Goal: Task Accomplishment & Management: Manage account settings

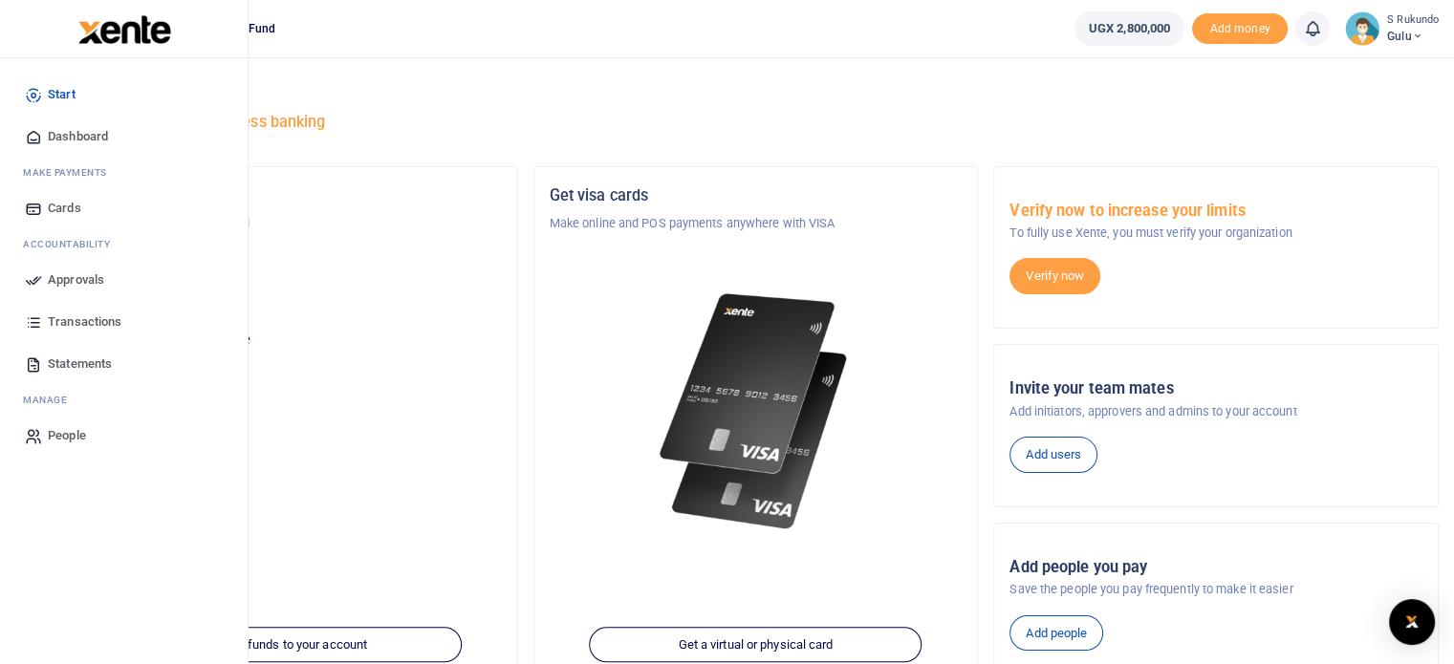
click at [72, 278] on span "Approvals" at bounding box center [76, 279] width 56 height 19
click at [86, 275] on span "Approvals" at bounding box center [76, 279] width 56 height 19
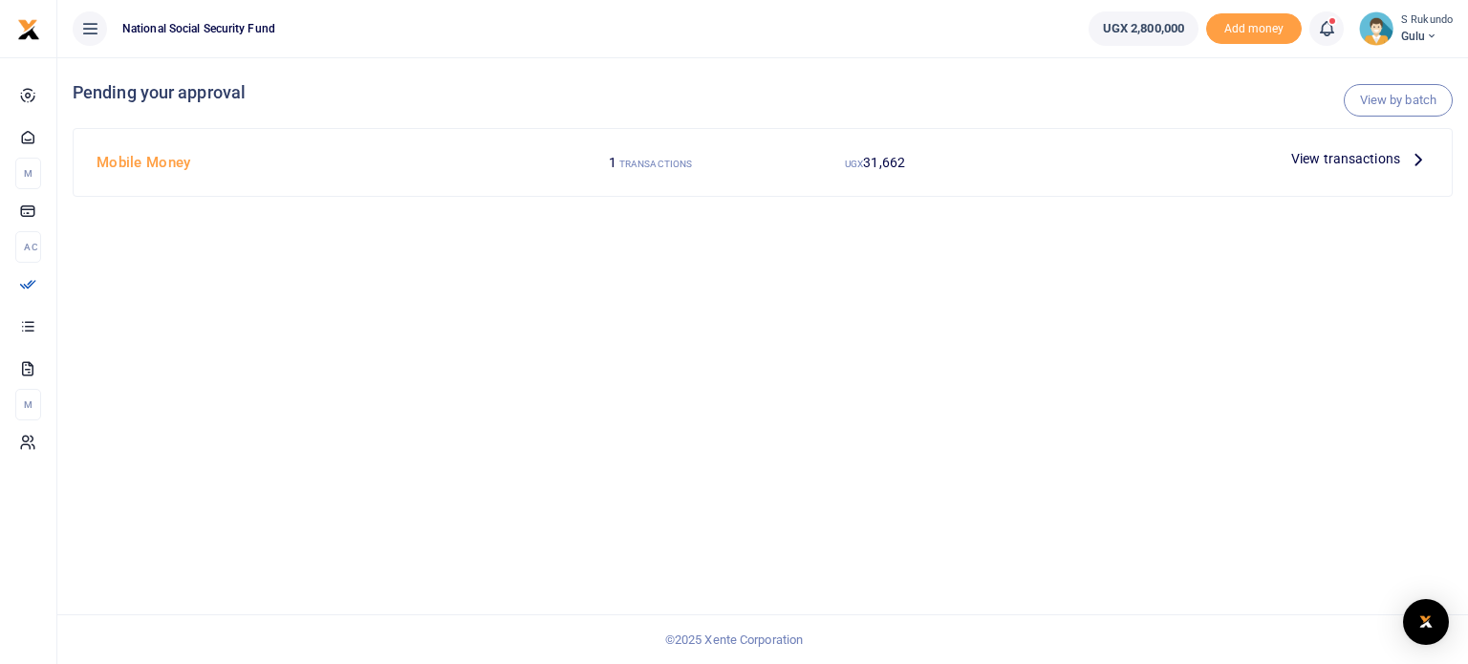
click at [1376, 162] on span "View transactions" at bounding box center [1345, 158] width 109 height 21
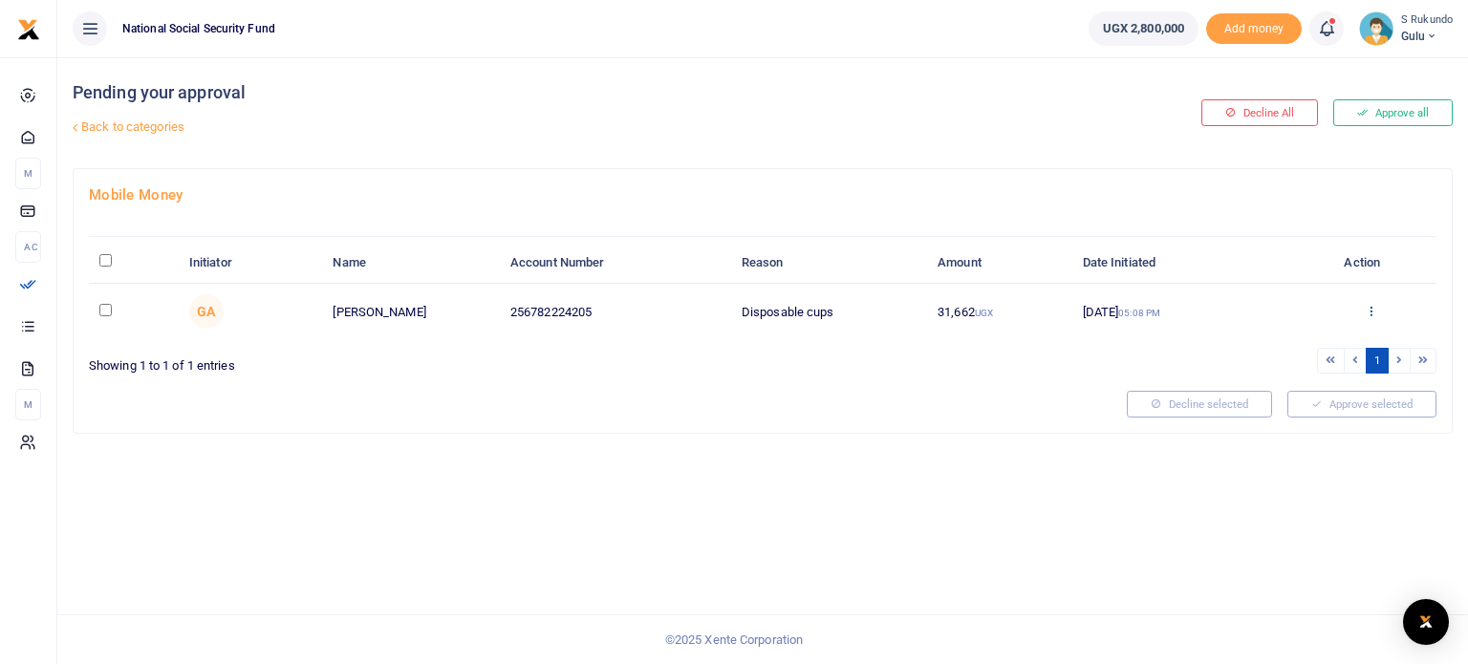
click at [1370, 310] on icon at bounding box center [1371, 310] width 12 height 13
click at [1281, 342] on link "Approve" at bounding box center [1301, 342] width 151 height 27
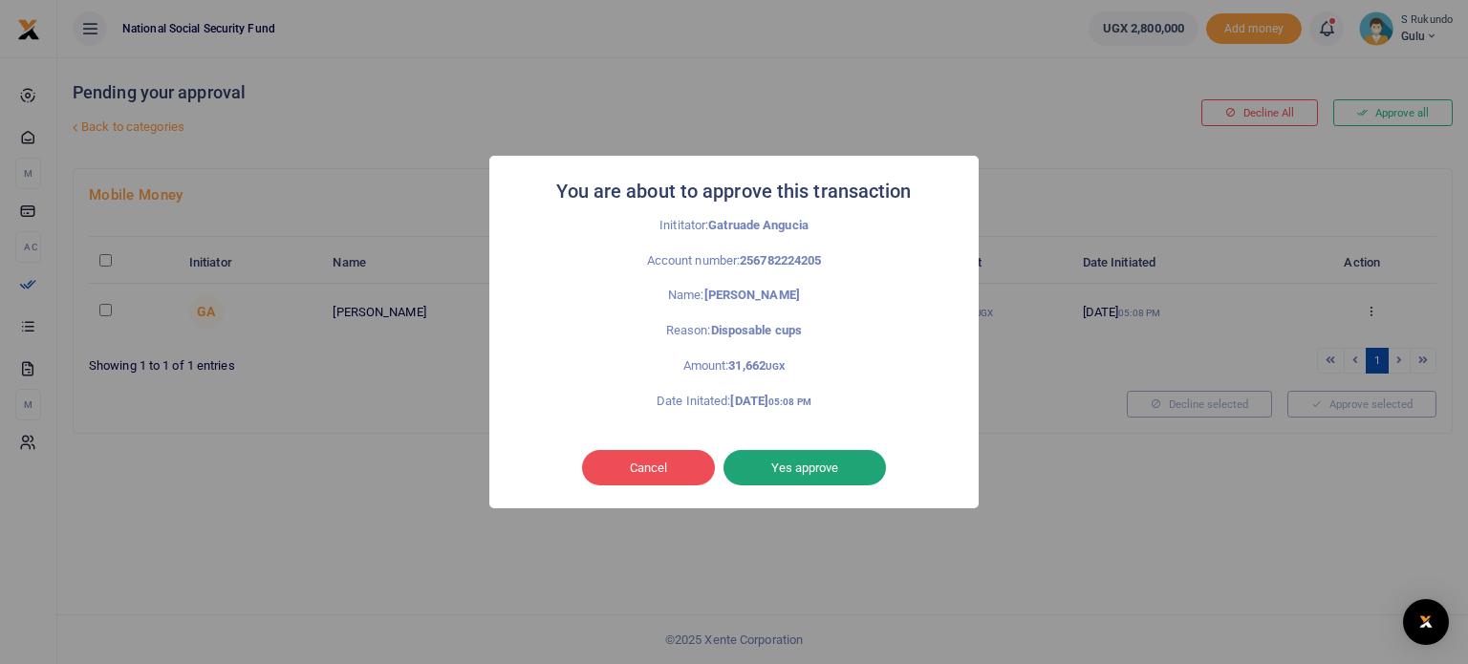
click at [842, 456] on button "Yes approve" at bounding box center [804, 468] width 162 height 36
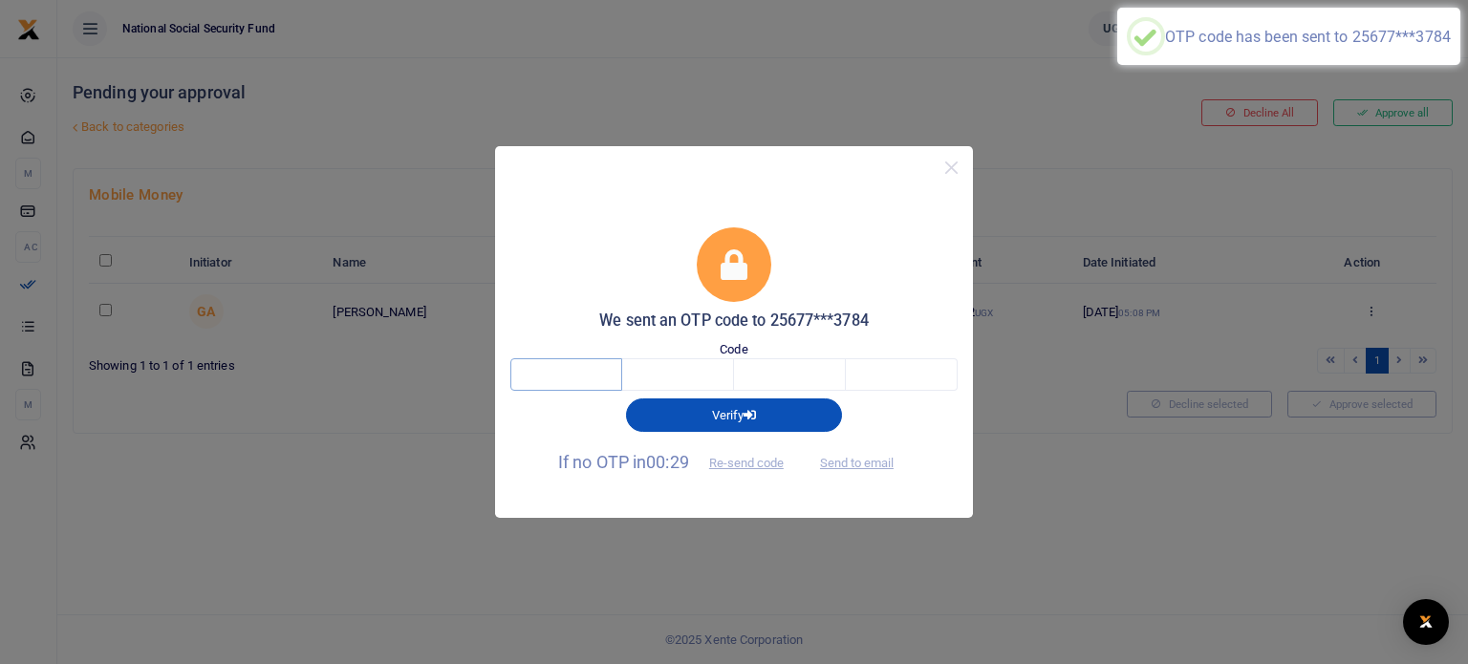
click at [598, 381] on input "text" at bounding box center [566, 374] width 112 height 32
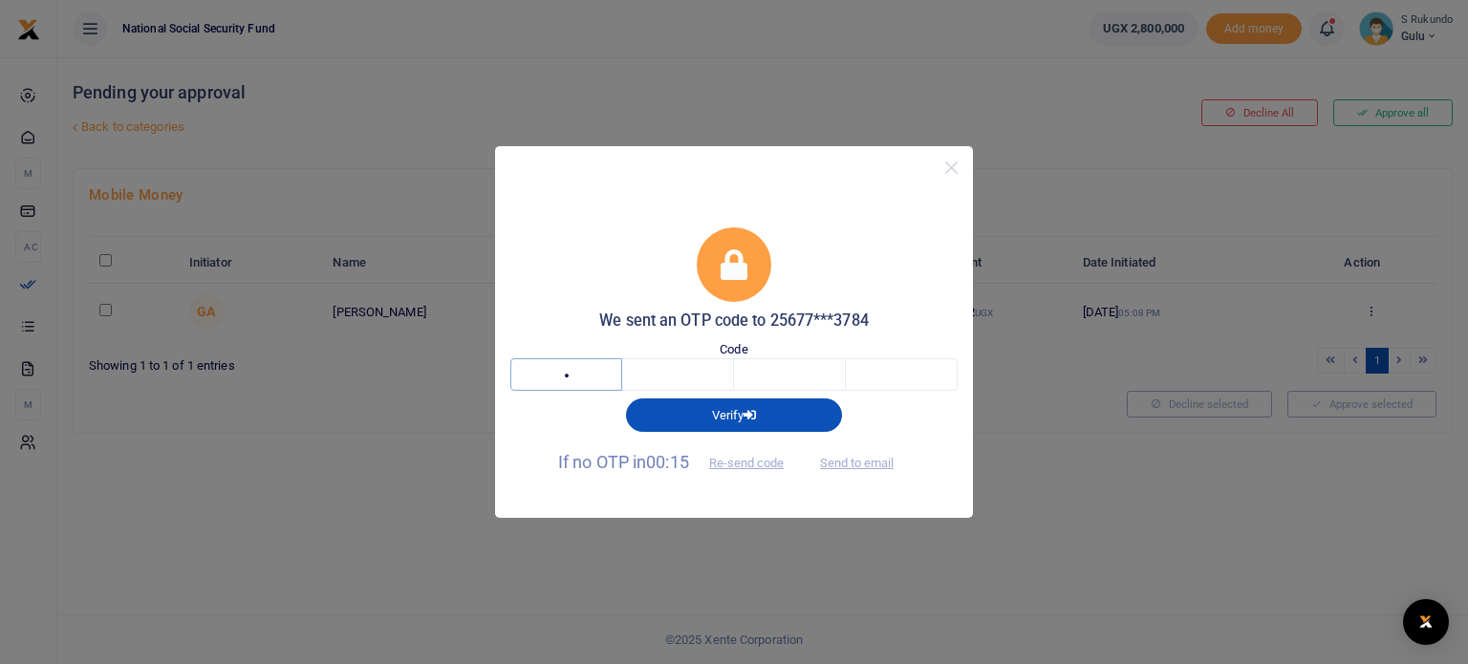
type input "9"
type input "2"
type input "8"
type input "6"
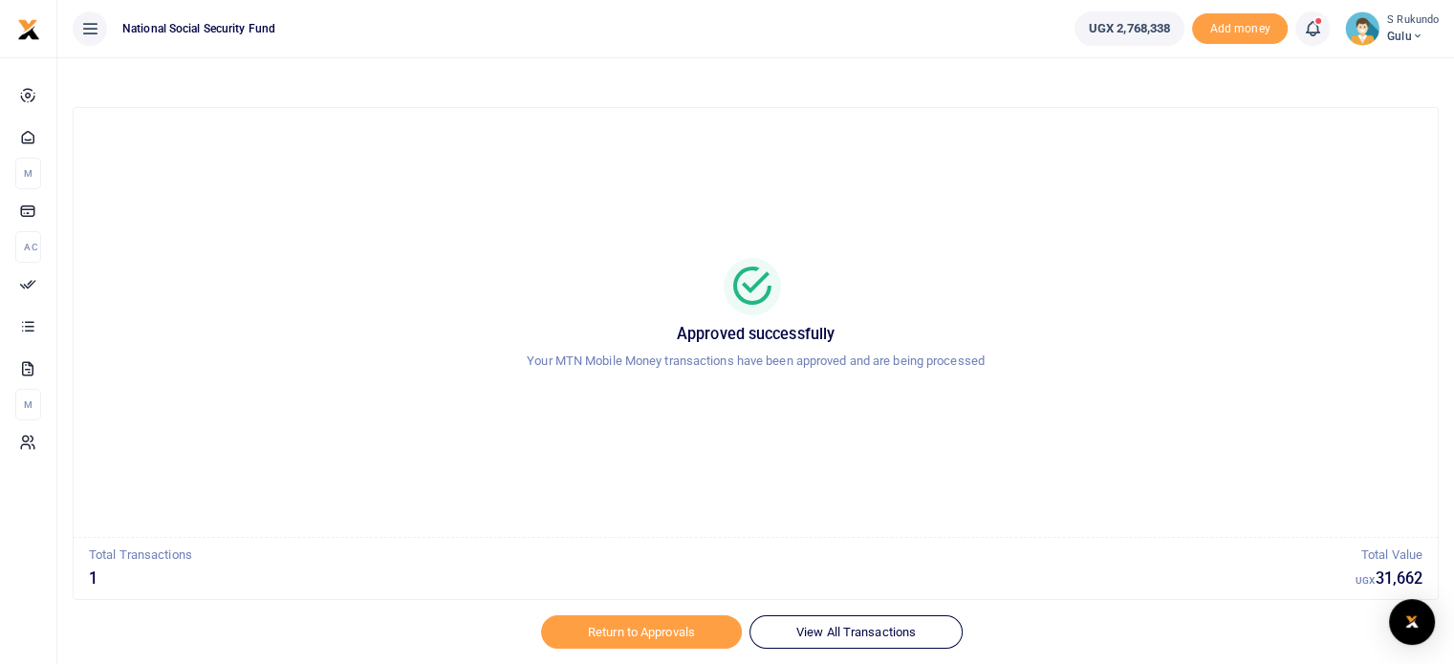
drag, startPoint x: 1208, startPoint y: 386, endPoint x: 1194, endPoint y: 390, distance: 14.8
click at [1208, 390] on div "Approved successfully Your MTN Mobile Money transactions have been approved and…" at bounding box center [756, 322] width 1318 height 399
click at [1200, 240] on div "Approved successfully Your MTN Mobile Money transactions have been approved and…" at bounding box center [756, 322] width 1318 height 399
